Goal: Task Accomplishment & Management: Complete application form

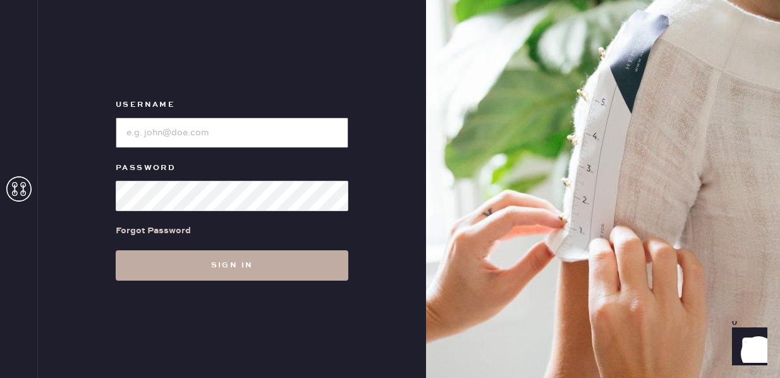
type input "reformationfillmore"
click at [276, 256] on button "Sign in" at bounding box center [232, 265] width 233 height 30
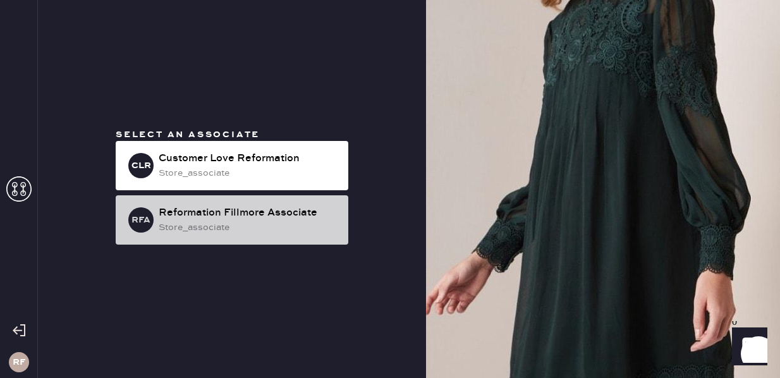
click at [186, 223] on div "store_associate" at bounding box center [249, 228] width 180 height 14
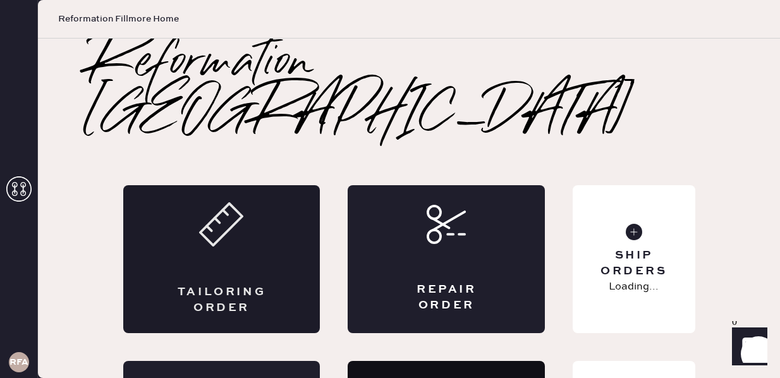
click at [216, 227] on div "Tailoring Order" at bounding box center [221, 259] width 197 height 148
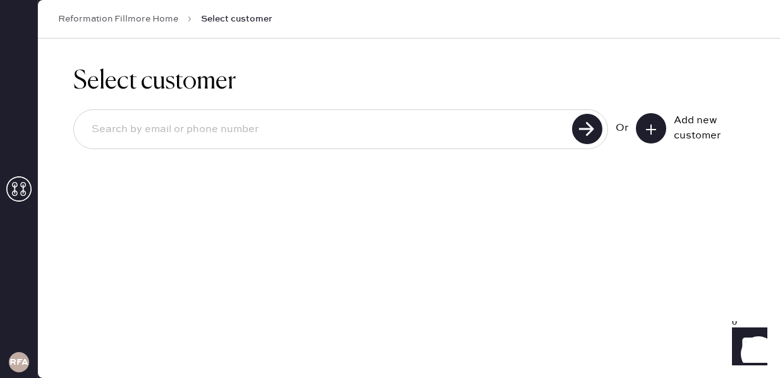
click at [150, 121] on input at bounding box center [325, 129] width 487 height 29
click at [222, 125] on input at bounding box center [325, 129] width 487 height 29
type input "[EMAIL_ADDRESS][DOMAIN_NAME]"
click at [579, 133] on use at bounding box center [587, 129] width 30 height 30
click at [193, 134] on input "[EMAIL_ADDRESS][DOMAIN_NAME]" at bounding box center [325, 129] width 487 height 29
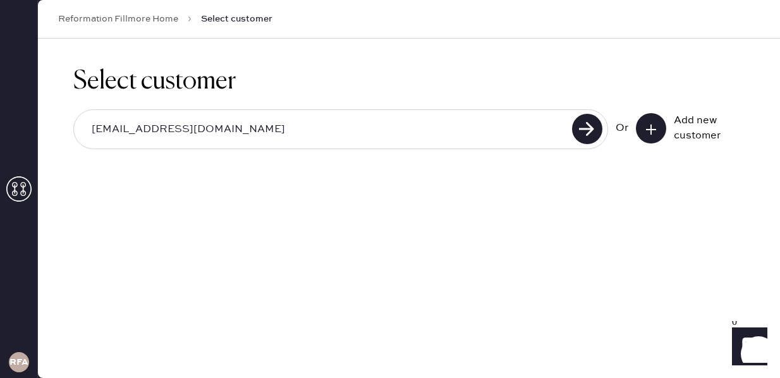
click at [193, 134] on input "[EMAIL_ADDRESS][DOMAIN_NAME]" at bounding box center [325, 129] width 487 height 29
click at [644, 134] on button at bounding box center [651, 128] width 30 height 30
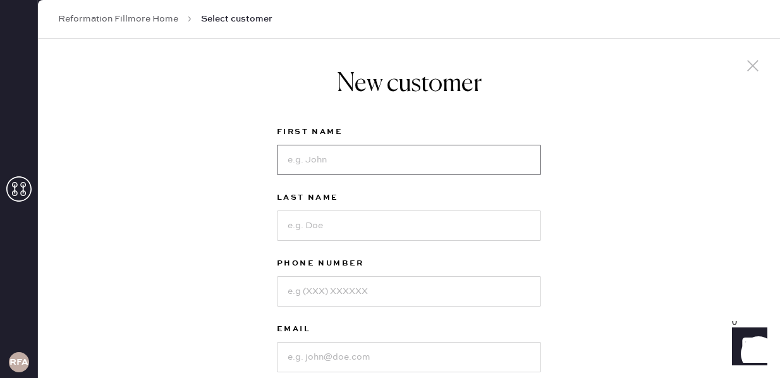
click at [340, 157] on input at bounding box center [409, 160] width 264 height 30
click at [312, 355] on input at bounding box center [409, 357] width 264 height 30
paste input "[EMAIL_ADDRESS][DOMAIN_NAME]"
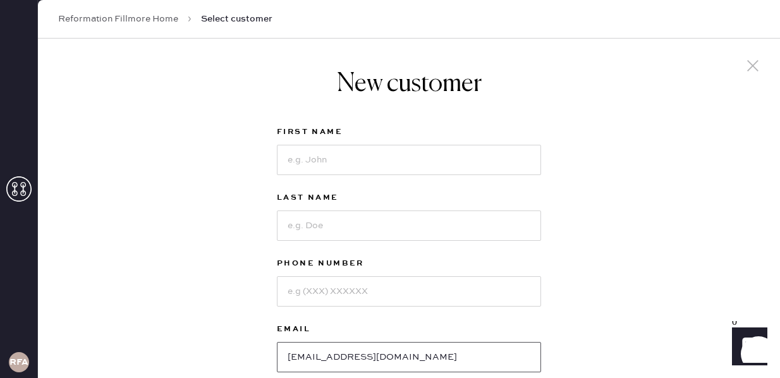
type input "[EMAIL_ADDRESS][DOMAIN_NAME]"
click at [350, 162] on input at bounding box center [409, 160] width 264 height 30
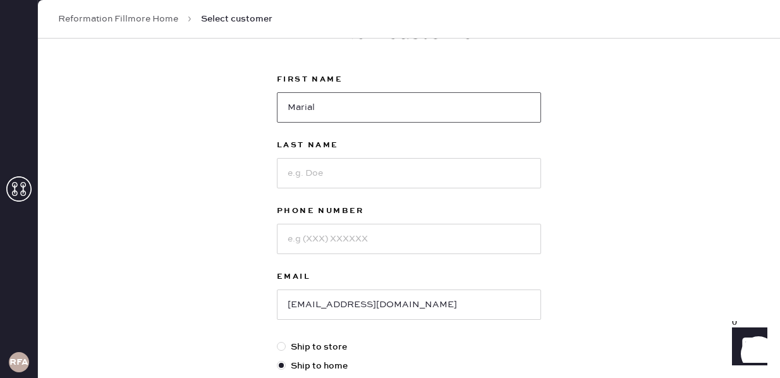
scroll to position [83, 0]
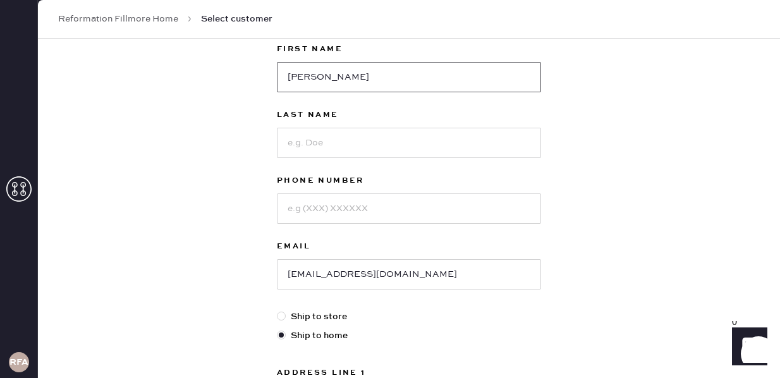
click at [326, 82] on input "[PERSON_NAME]" at bounding box center [409, 77] width 264 height 30
type input "[PERSON_NAME]"
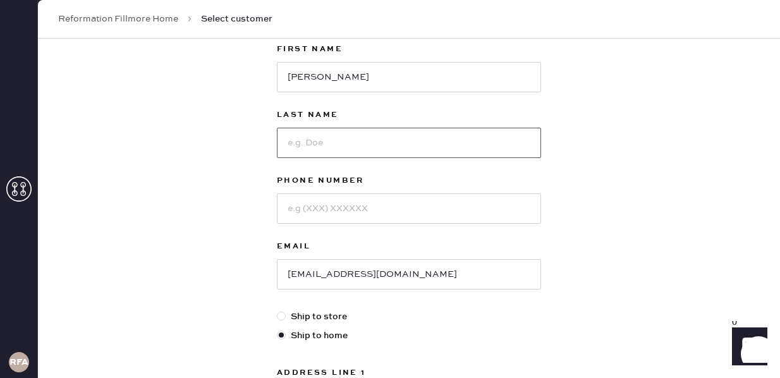
click at [326, 142] on input at bounding box center [409, 143] width 264 height 30
type input "Khan"
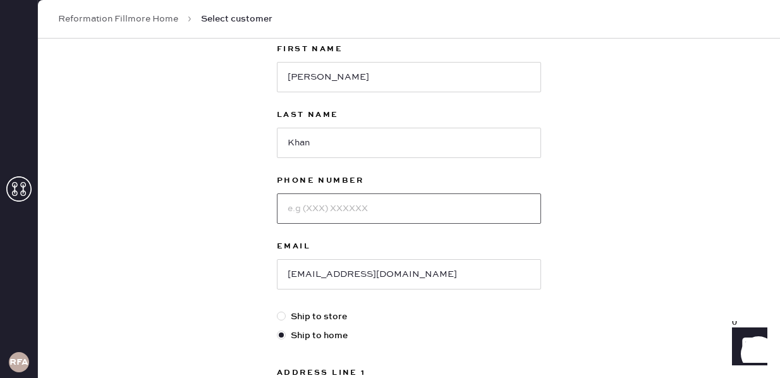
click at [329, 209] on input at bounding box center [409, 208] width 264 height 30
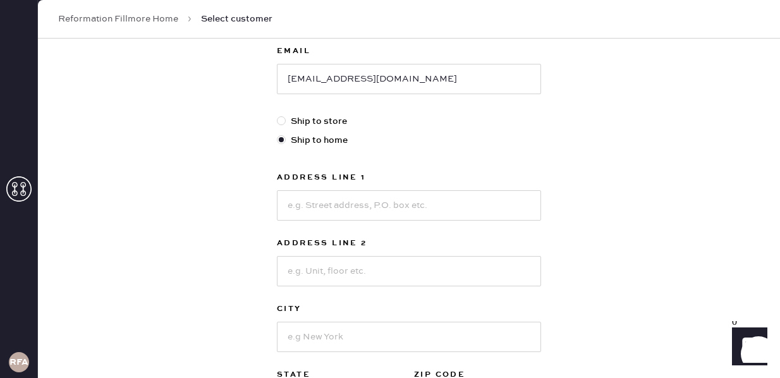
scroll to position [280, 0]
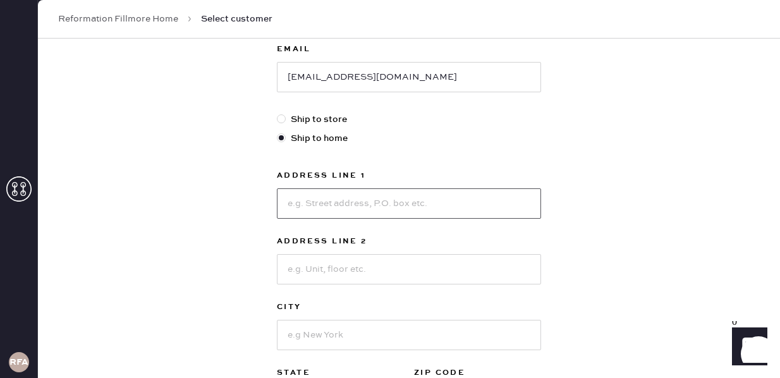
click at [329, 209] on input at bounding box center [409, 203] width 264 height 30
drag, startPoint x: 379, startPoint y: 201, endPoint x: 205, endPoint y: 194, distance: 174.0
click at [205, 194] on div "New customer First Name [PERSON_NAME] Last Name [PERSON_NAME] Phone Number Emai…" at bounding box center [409, 150] width 742 height 784
type input "[STREET_ADDRESS]"
click at [314, 271] on input at bounding box center [409, 269] width 264 height 30
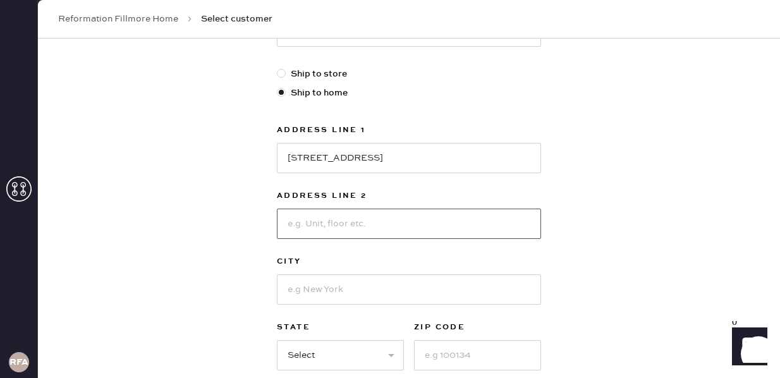
scroll to position [325, 0]
click at [306, 289] on input at bounding box center [409, 290] width 264 height 30
type input "[GEOGRAPHIC_DATA]"
click at [358, 352] on select "Select AK AL AR AZ CA CO CT [GEOGRAPHIC_DATA] DE FL [GEOGRAPHIC_DATA] HI [GEOGR…" at bounding box center [340, 356] width 127 height 30
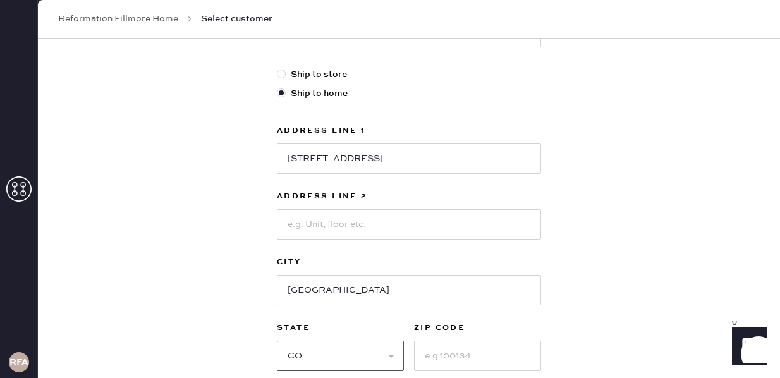
click at [277, 341] on select "Select AK AL AR AZ CA CO CT [GEOGRAPHIC_DATA] DE FL [GEOGRAPHIC_DATA] HI [GEOGR…" at bounding box center [340, 356] width 127 height 30
click at [341, 359] on select "Select AK AL AR AZ CA CO CT [GEOGRAPHIC_DATA] DE FL [GEOGRAPHIC_DATA] HI [GEOGR…" at bounding box center [340, 356] width 127 height 30
select select "CA"
click at [277, 341] on select "Select AK AL AR AZ CA CO CT [GEOGRAPHIC_DATA] DE FL [GEOGRAPHIC_DATA] HI [GEOGR…" at bounding box center [340, 356] width 127 height 30
click at [459, 361] on input at bounding box center [477, 356] width 127 height 30
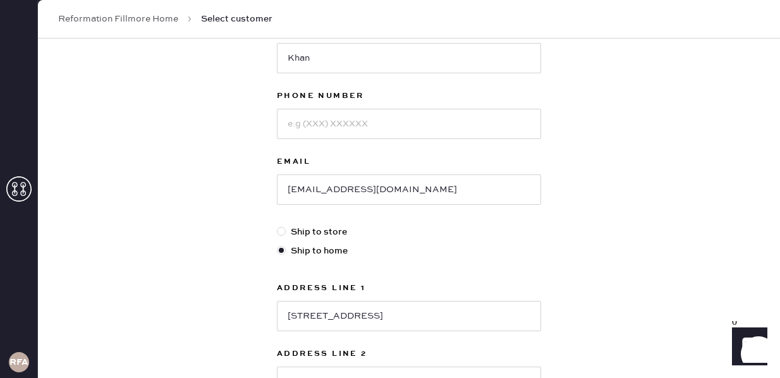
scroll to position [170, 0]
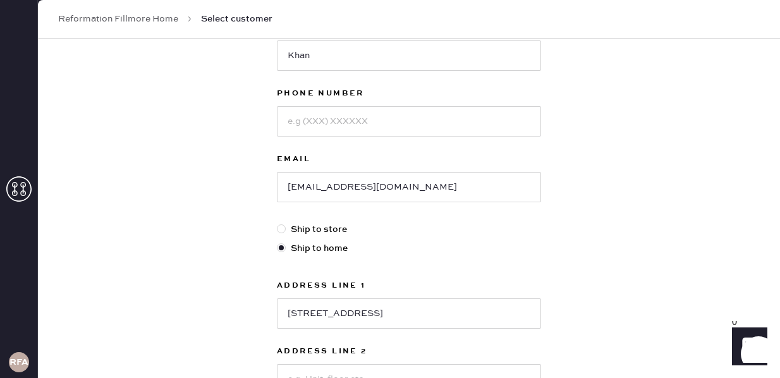
type input "94115"
click at [317, 187] on input "[EMAIL_ADDRESS][DOMAIN_NAME]" at bounding box center [409, 187] width 264 height 30
click at [314, 188] on input "[EMAIL_ADDRESS][DOMAIN_NAME]" at bounding box center [409, 187] width 264 height 30
type input "[EMAIL_ADDRESS][DOMAIN_NAME]"
click at [333, 120] on input at bounding box center [409, 121] width 264 height 30
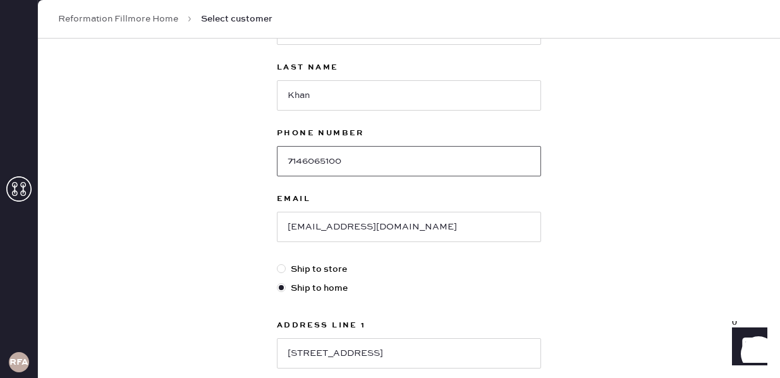
scroll to position [121, 0]
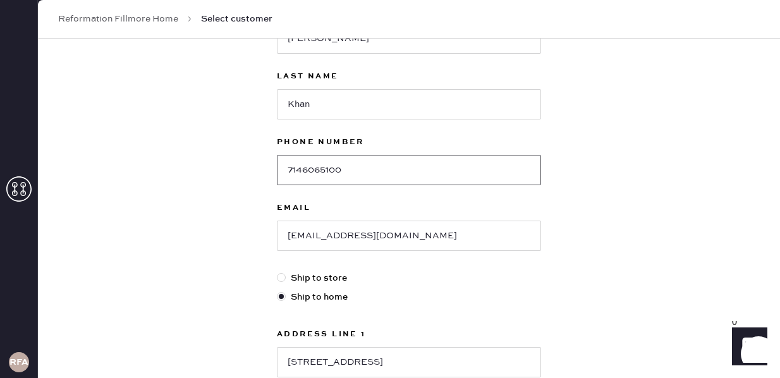
click at [302, 170] on input "7146065100" at bounding box center [409, 170] width 264 height 30
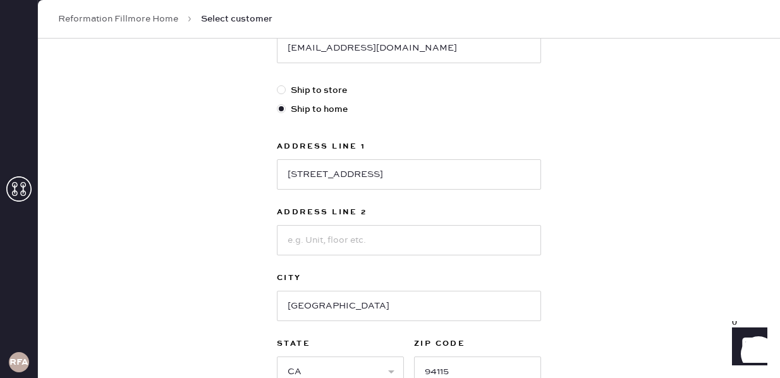
scroll to position [298, 0]
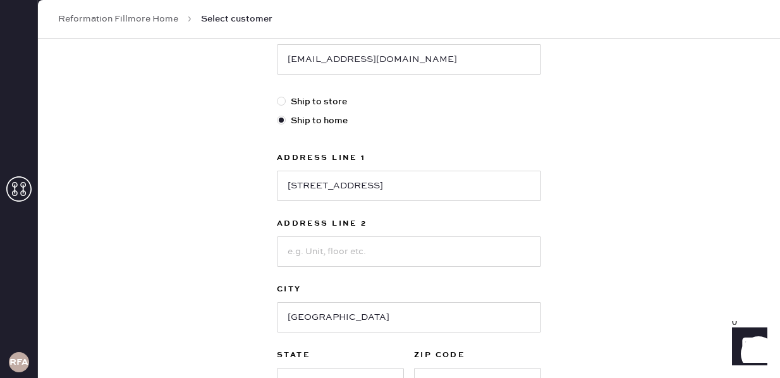
type input "714-6065100"
click at [358, 194] on input "[STREET_ADDRESS]" at bounding box center [409, 186] width 264 height 30
type input "[STREET_ADDRESS]"
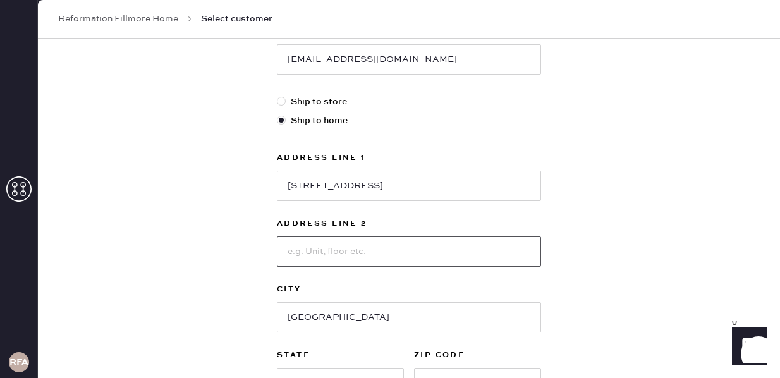
click at [319, 250] on input at bounding box center [409, 251] width 264 height 30
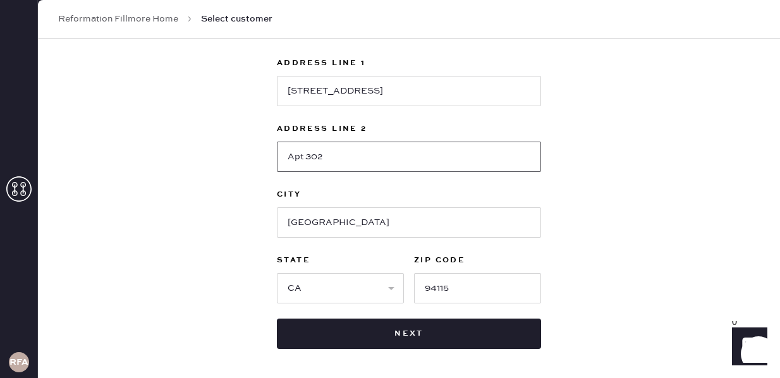
scroll to position [395, 0]
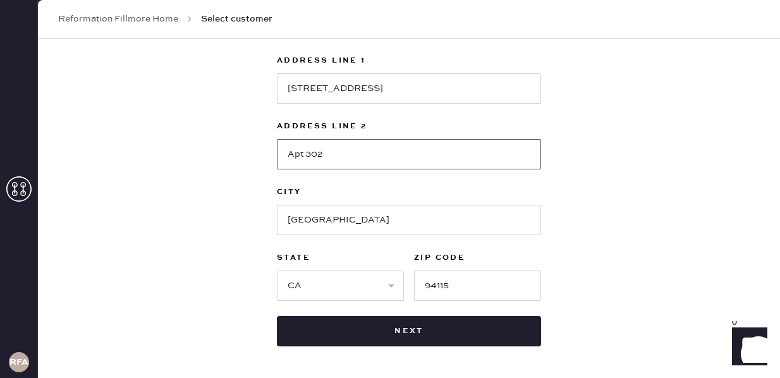
type input "Apt 302"
click at [453, 291] on input "94115" at bounding box center [477, 286] width 127 height 30
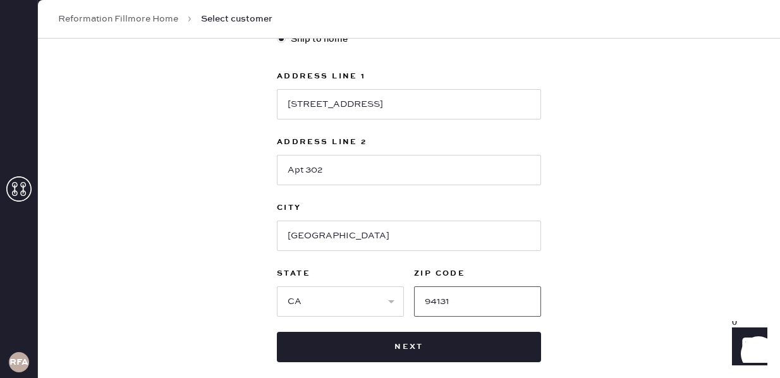
scroll to position [381, 0]
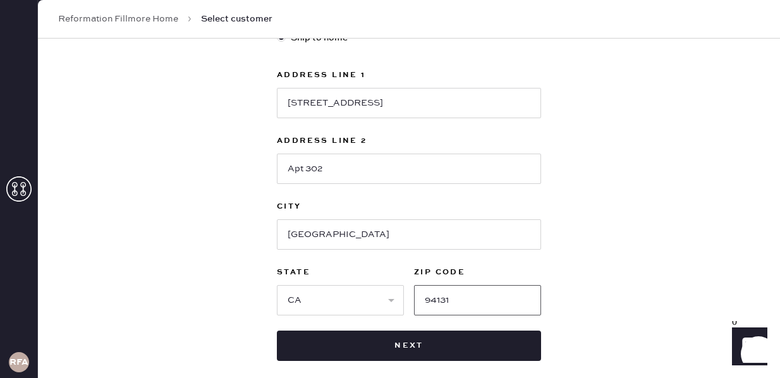
type input "94131"
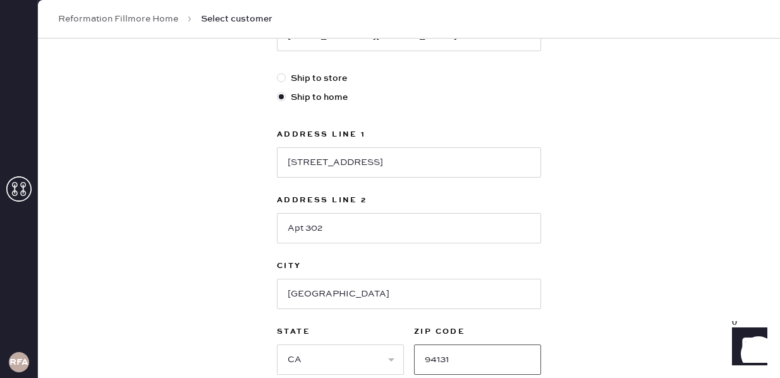
scroll to position [444, 0]
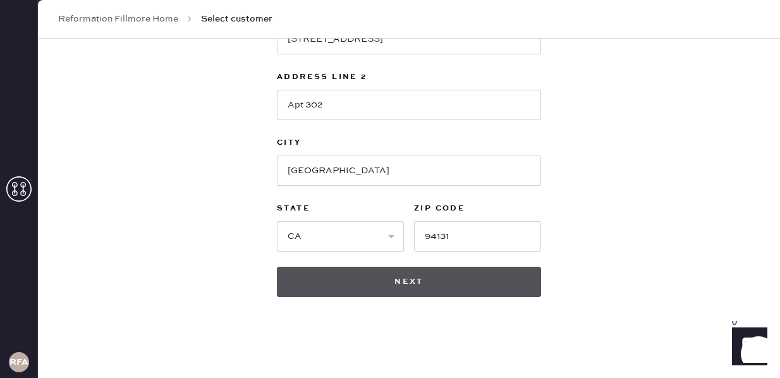
click at [374, 279] on button "Next" at bounding box center [409, 282] width 264 height 30
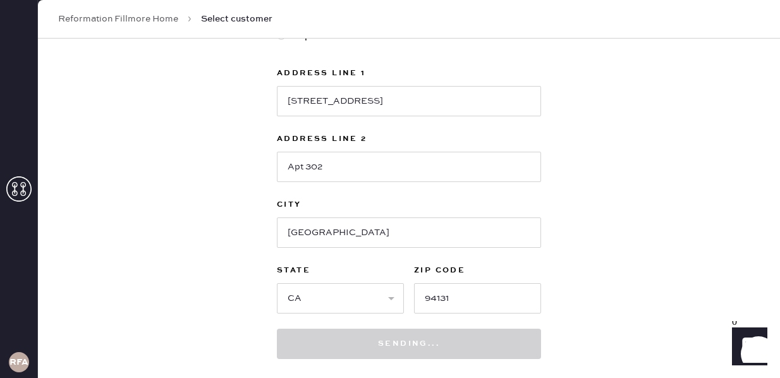
scroll to position [288, 0]
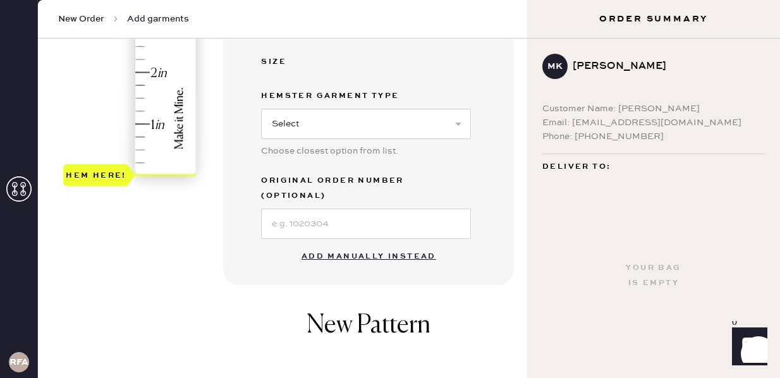
scroll to position [372, 0]
click at [350, 245] on button "Add manually instead" at bounding box center [369, 257] width 150 height 25
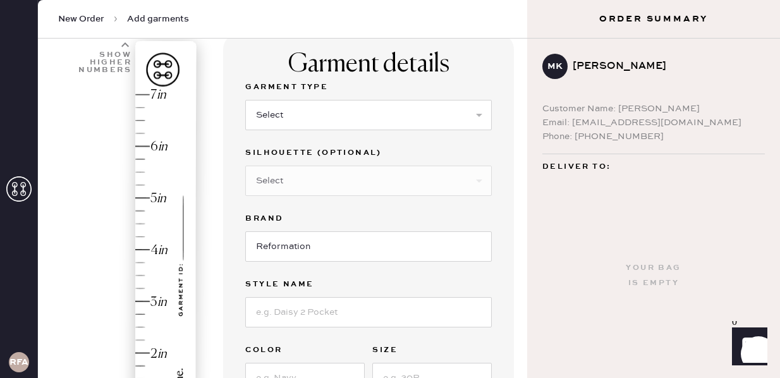
scroll to position [0, 0]
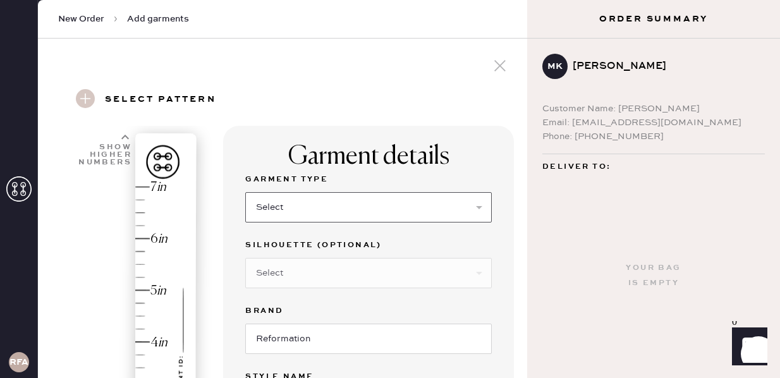
click at [290, 204] on select "Select Basic Skirt Jeans Leggings Pants Shorts Basic Sleeved Dress Basic Sleeve…" at bounding box center [368, 207] width 247 height 30
select select "2"
click at [245, 192] on select "Select Basic Skirt Jeans Leggings Pants Shorts Basic Sleeved Dress Basic Sleeve…" at bounding box center [368, 207] width 247 height 30
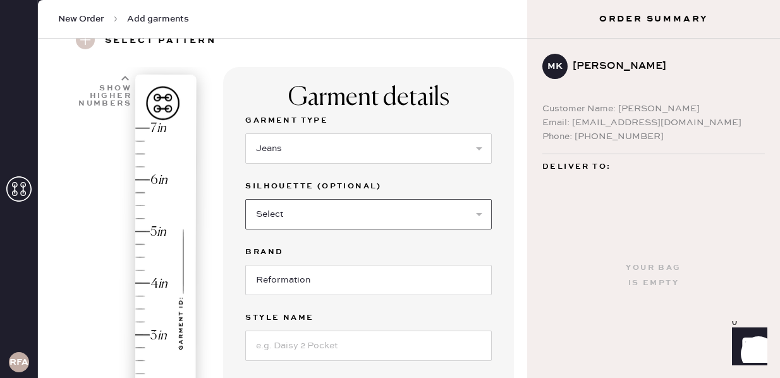
click at [289, 216] on select "Select Shorts Cropped Flare Boot Cut Straight Skinny Other" at bounding box center [368, 214] width 247 height 30
click at [245, 199] on select "Select Shorts Cropped Flare Boot Cut Straight Skinny Other" at bounding box center [368, 214] width 247 height 30
click at [284, 216] on select "Select Shorts Cropped Flare Boot Cut Straight Skinny Other" at bounding box center [368, 214] width 247 height 30
select select "other"
click at [245, 199] on select "Select Shorts Cropped Flare Boot Cut Straight Skinny Other" at bounding box center [368, 214] width 247 height 30
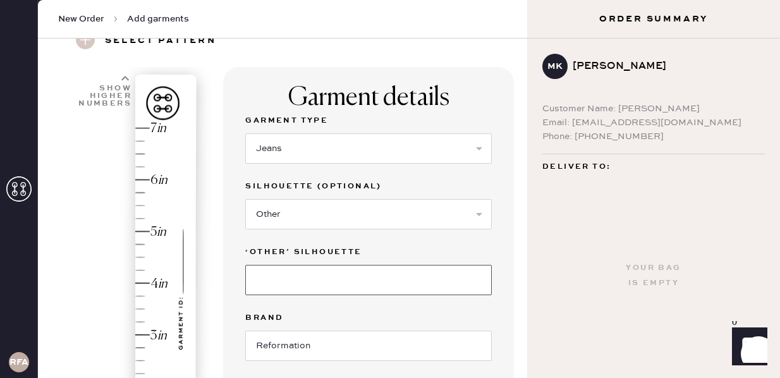
click at [271, 274] on input at bounding box center [368, 280] width 247 height 30
type input "Wide Leg"
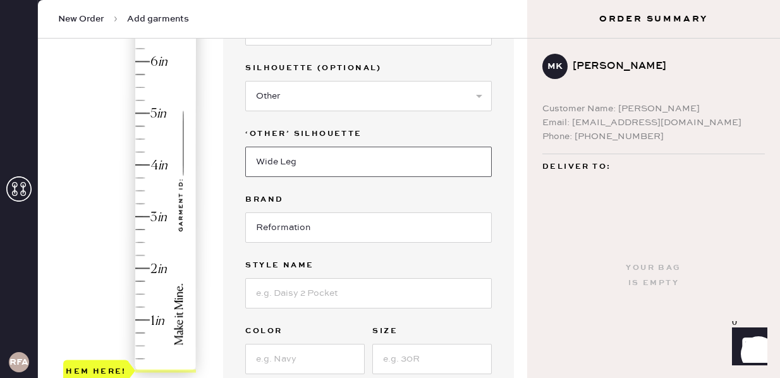
scroll to position [185, 0]
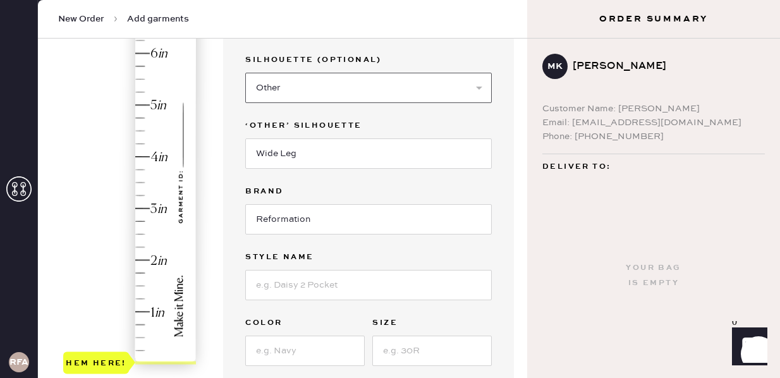
click at [291, 87] on select "Select Shorts Cropped Flare Boot Cut Straight Skinny Other" at bounding box center [368, 88] width 247 height 30
click at [307, 283] on input at bounding box center [368, 285] width 247 height 30
type input "[PERSON_NAME] High Rise"
click at [287, 344] on input at bounding box center [305, 351] width 120 height 30
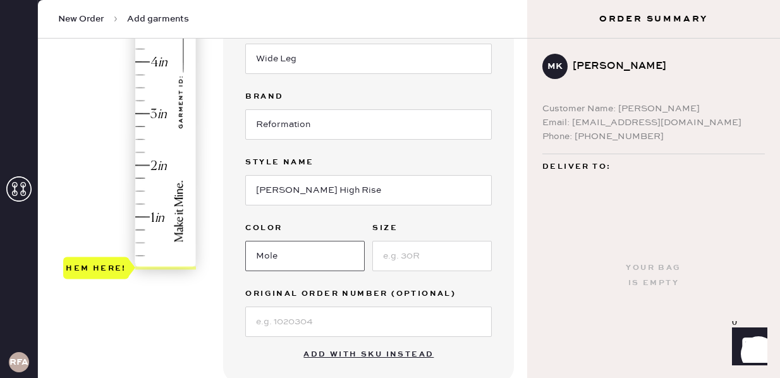
scroll to position [287, 0]
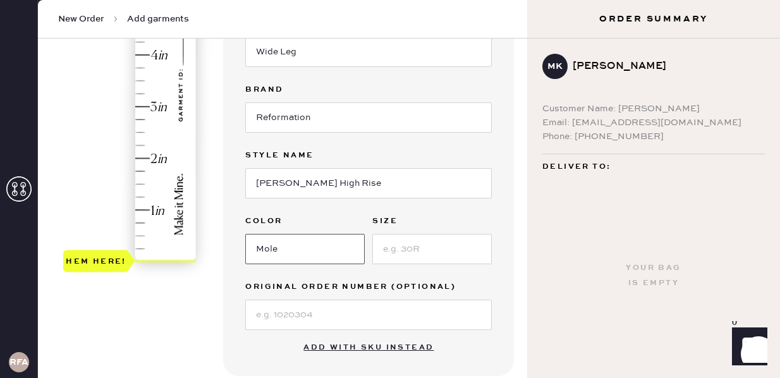
type input "Mole"
click at [433, 247] on input at bounding box center [432, 249] width 120 height 30
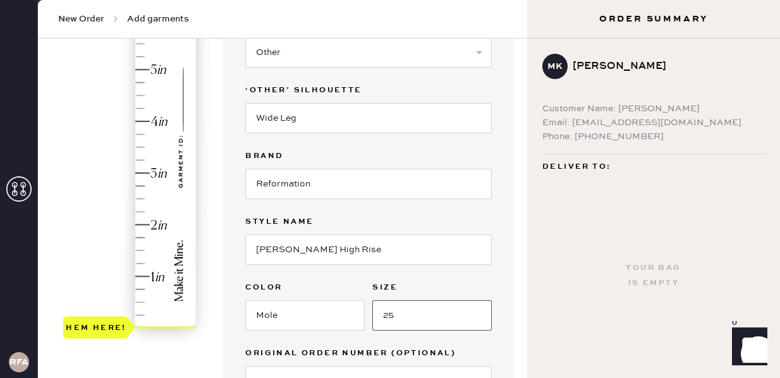
scroll to position [220, 0]
type input "25"
type input "3"
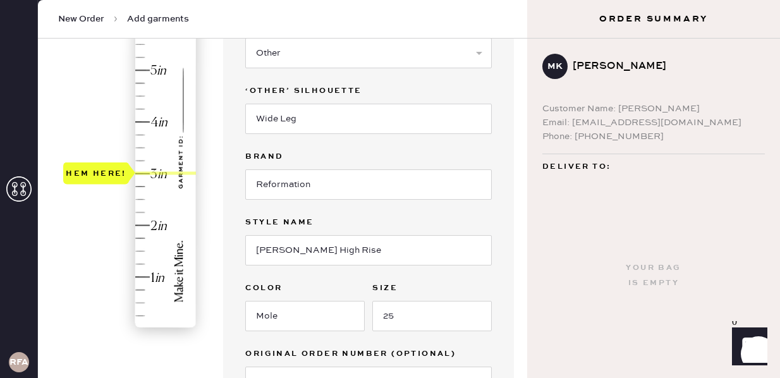
click at [141, 176] on div "Hem here!" at bounding box center [130, 147] width 135 height 373
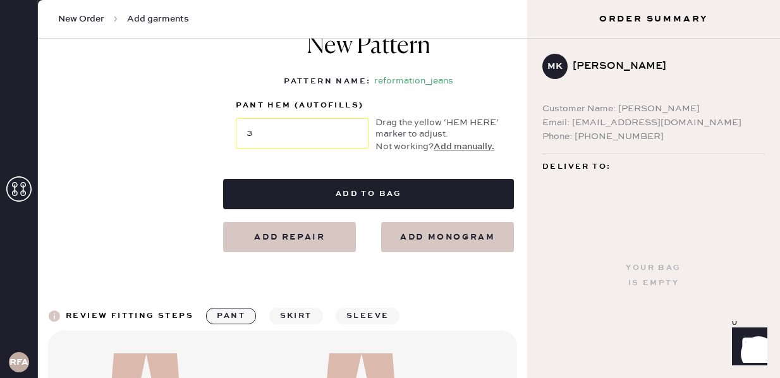
scroll to position [682, 0]
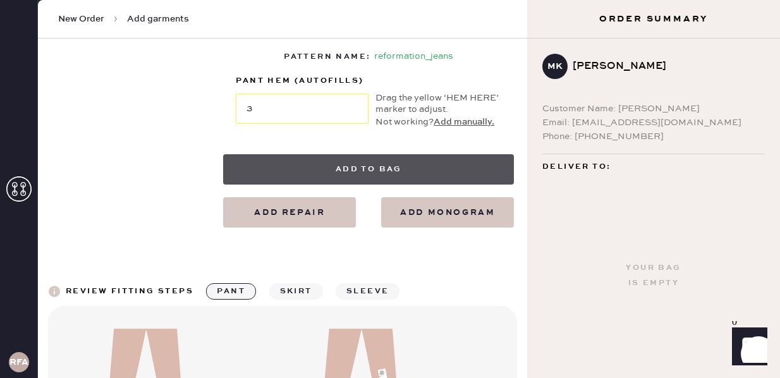
click at [385, 177] on button "Add to bag" at bounding box center [368, 169] width 291 height 30
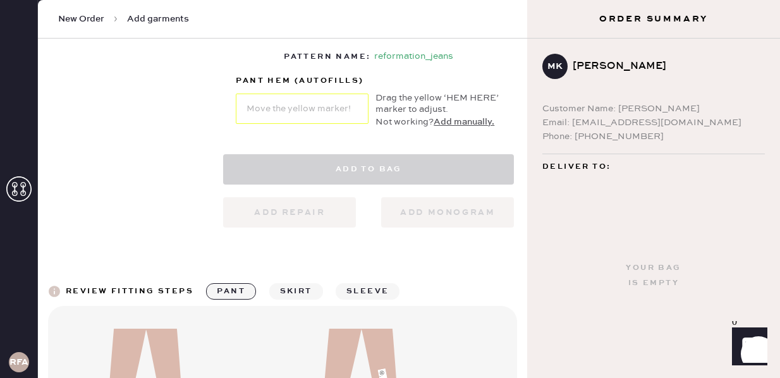
select select "2"
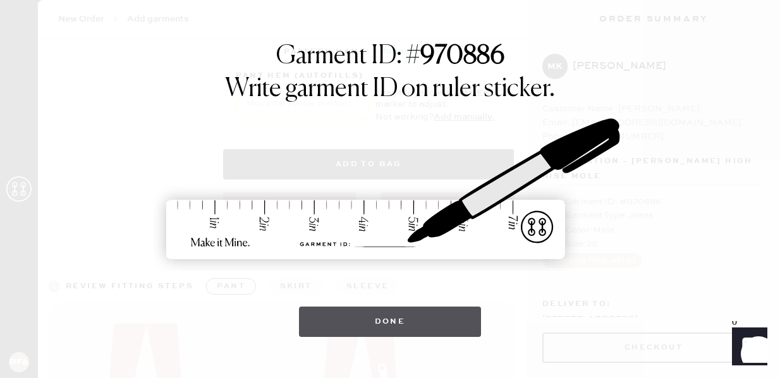
click at [390, 322] on button "Done" at bounding box center [390, 322] width 183 height 30
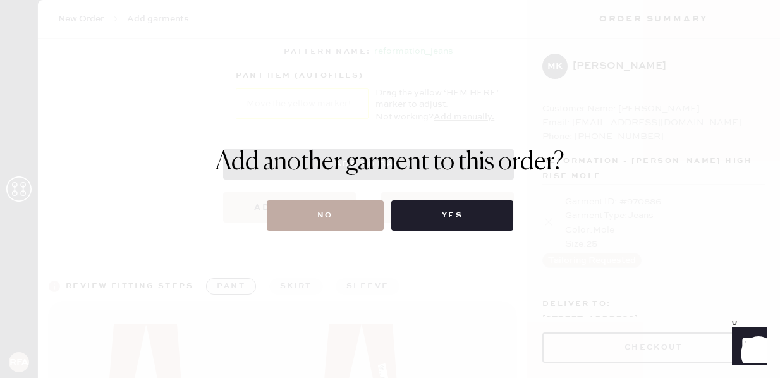
click at [335, 207] on button "No" at bounding box center [325, 215] width 117 height 30
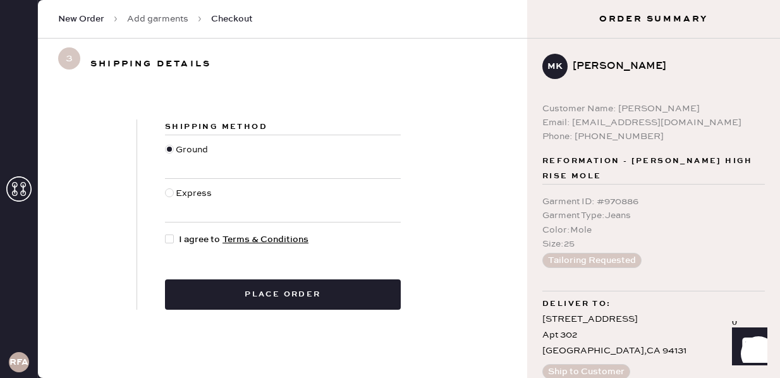
click at [169, 195] on div at bounding box center [169, 192] width 9 height 9
click at [166, 187] on input "Express" at bounding box center [165, 187] width 1 height 1
radio input "true"
click at [171, 240] on div at bounding box center [169, 239] width 9 height 9
click at [166, 233] on input "I agree to Terms & Conditions" at bounding box center [165, 233] width 1 height 1
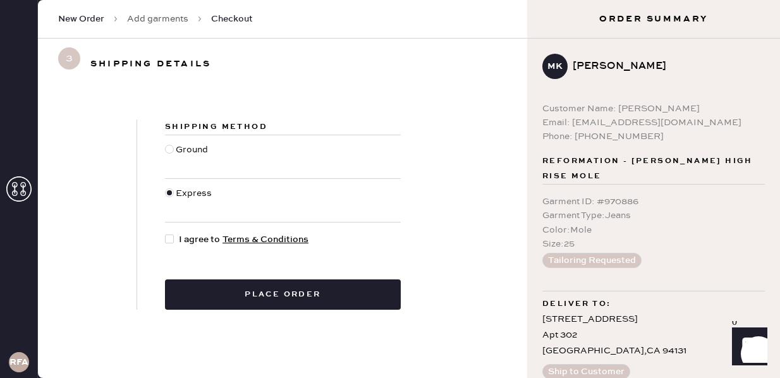
checkbox input "true"
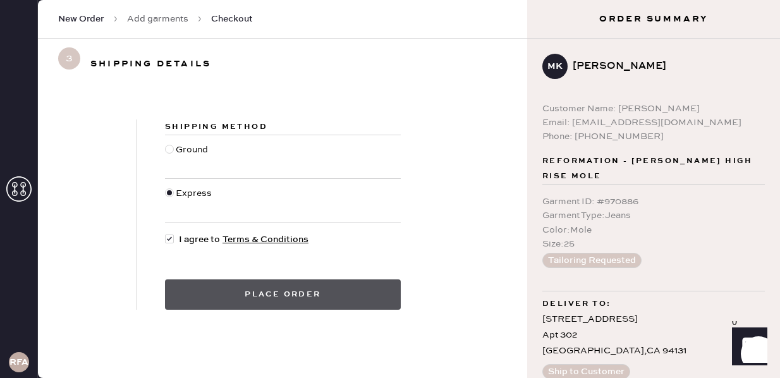
click at [240, 303] on button "Place order" at bounding box center [283, 294] width 236 height 30
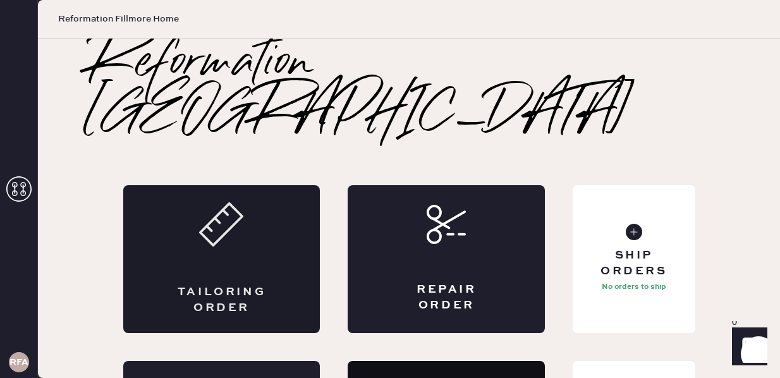
click at [228, 227] on div "Tailoring Order" at bounding box center [221, 259] width 197 height 148
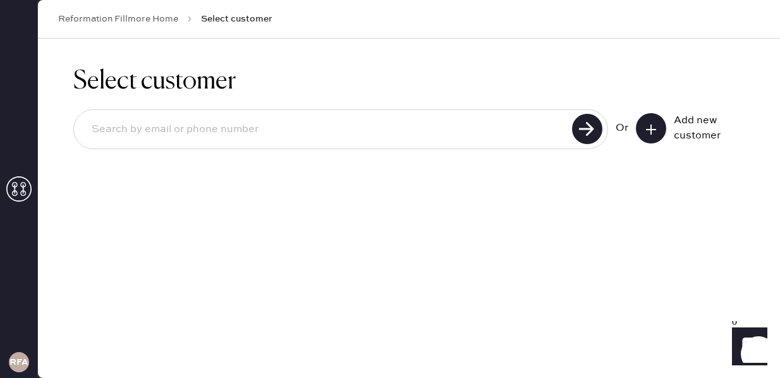
click at [352, 118] on input at bounding box center [325, 129] width 487 height 29
type input "[EMAIL_ADDRESS][DOMAIN_NAME]"
click at [598, 133] on use at bounding box center [587, 129] width 30 height 30
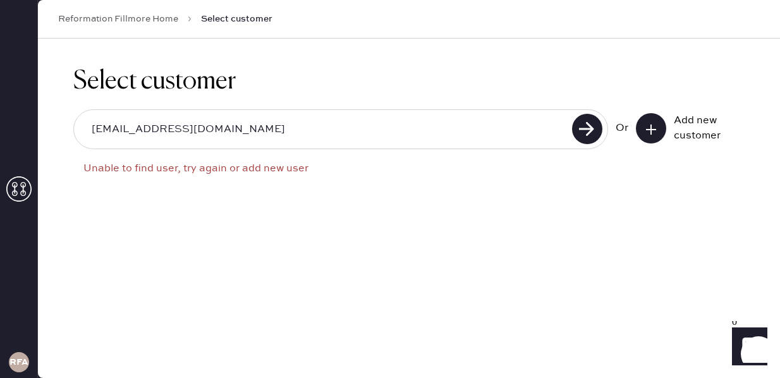
click at [642, 126] on button at bounding box center [651, 128] width 30 height 30
